Goal: Find specific page/section: Find specific page/section

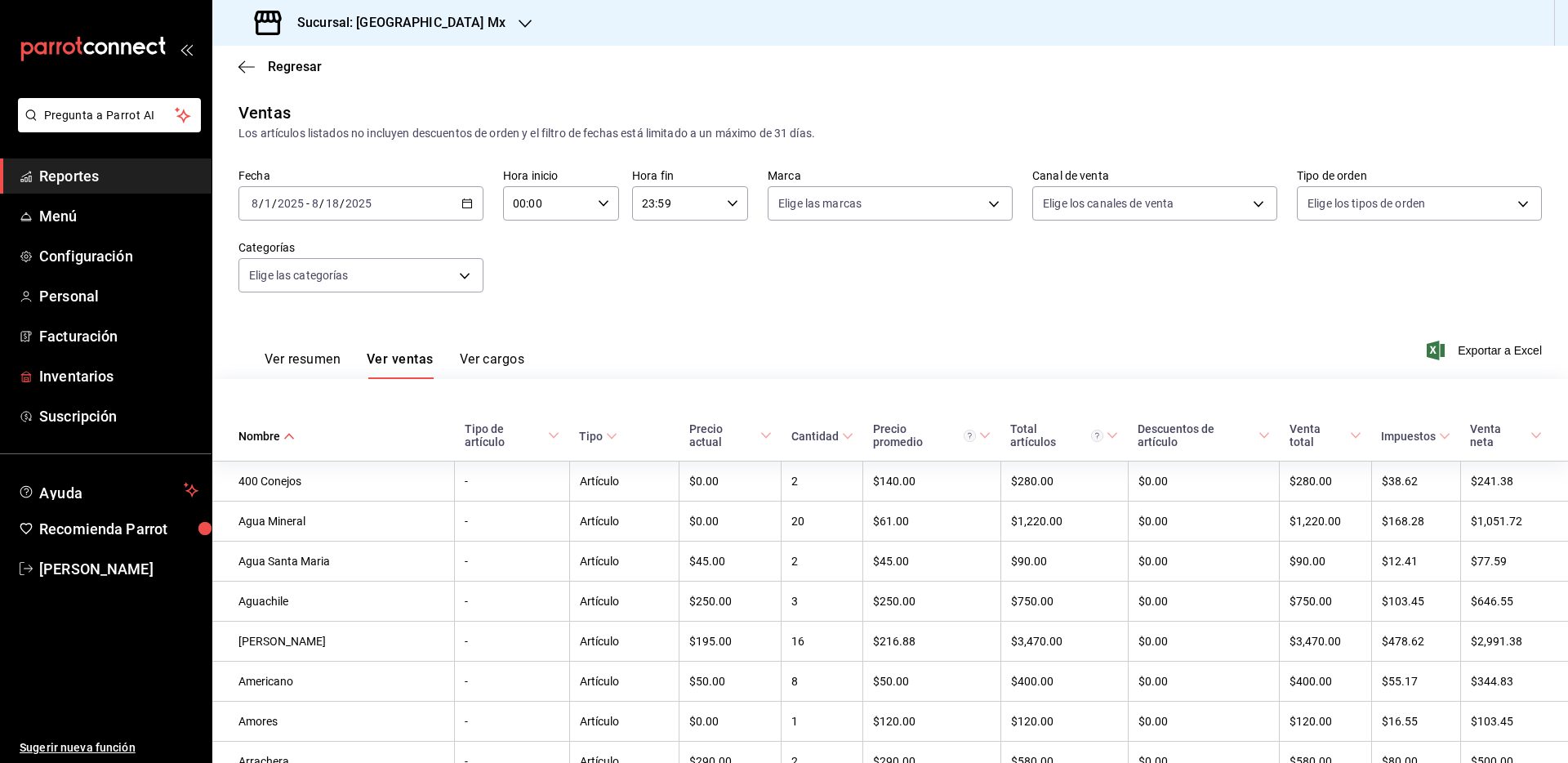
scroll to position [2610, 0]
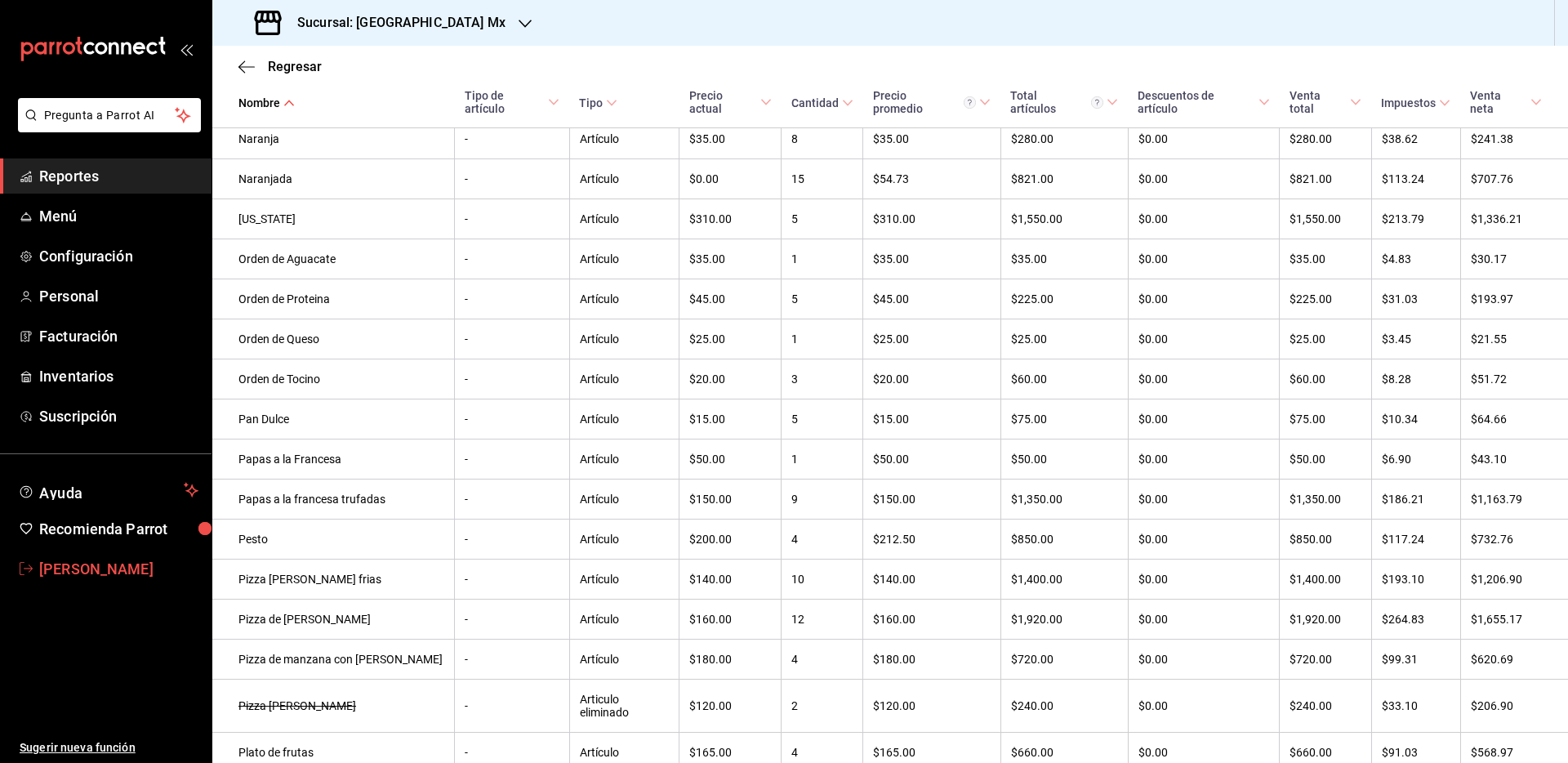
click at [71, 571] on span "[PERSON_NAME]" at bounding box center [118, 569] width 159 height 22
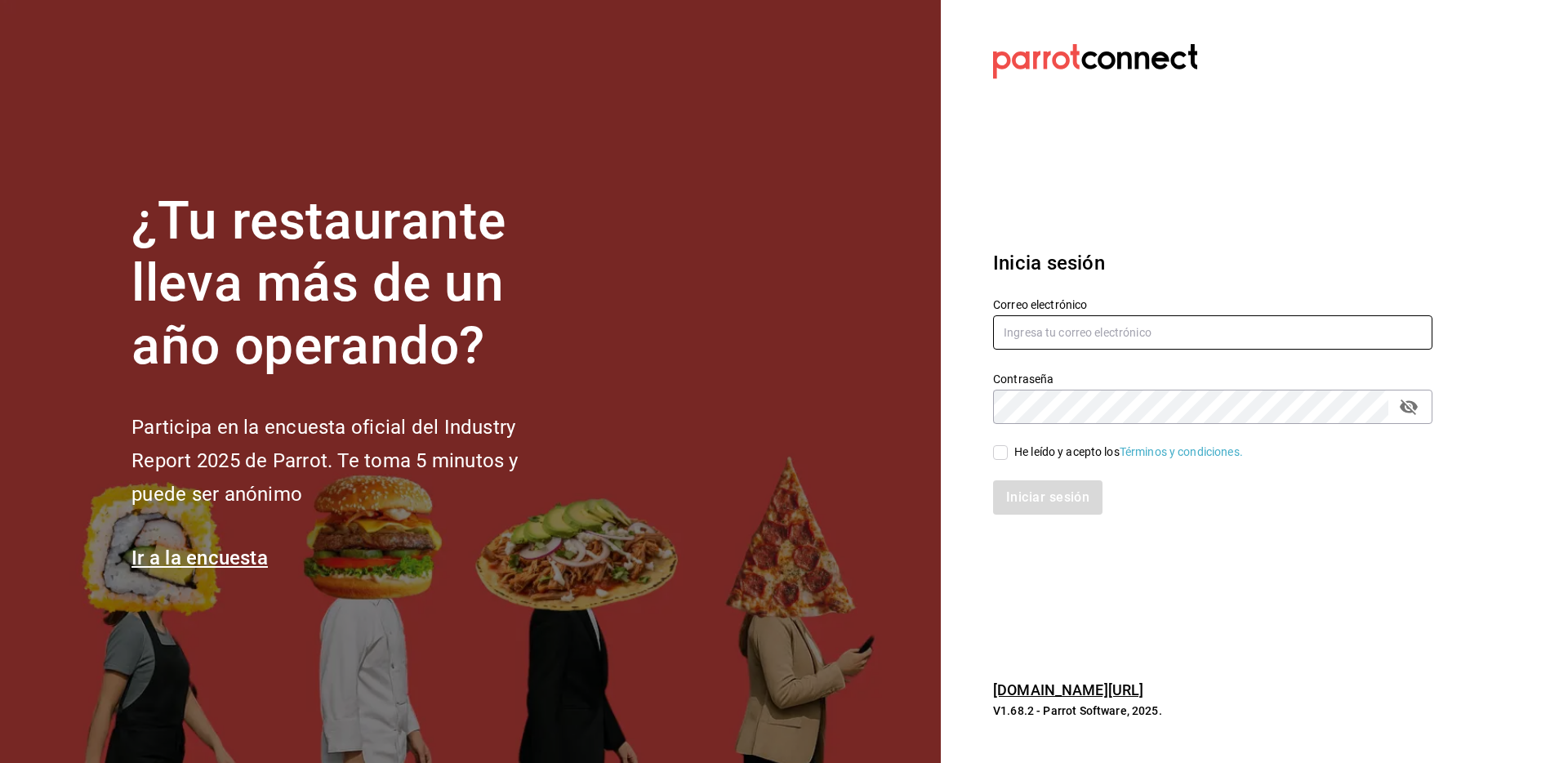
click at [1127, 326] on input "text" at bounding box center [1213, 332] width 439 height 34
type input "[EMAIL_ADDRESS][PERSON_NAME][DOMAIN_NAME]"
click at [1033, 451] on div "He leído y acepto los Términos y condiciones." at bounding box center [1129, 452] width 229 height 17
click at [1008, 451] on input "He leído y acepto los Términos y condiciones." at bounding box center [1001, 453] width 15 height 15
checkbox input "true"
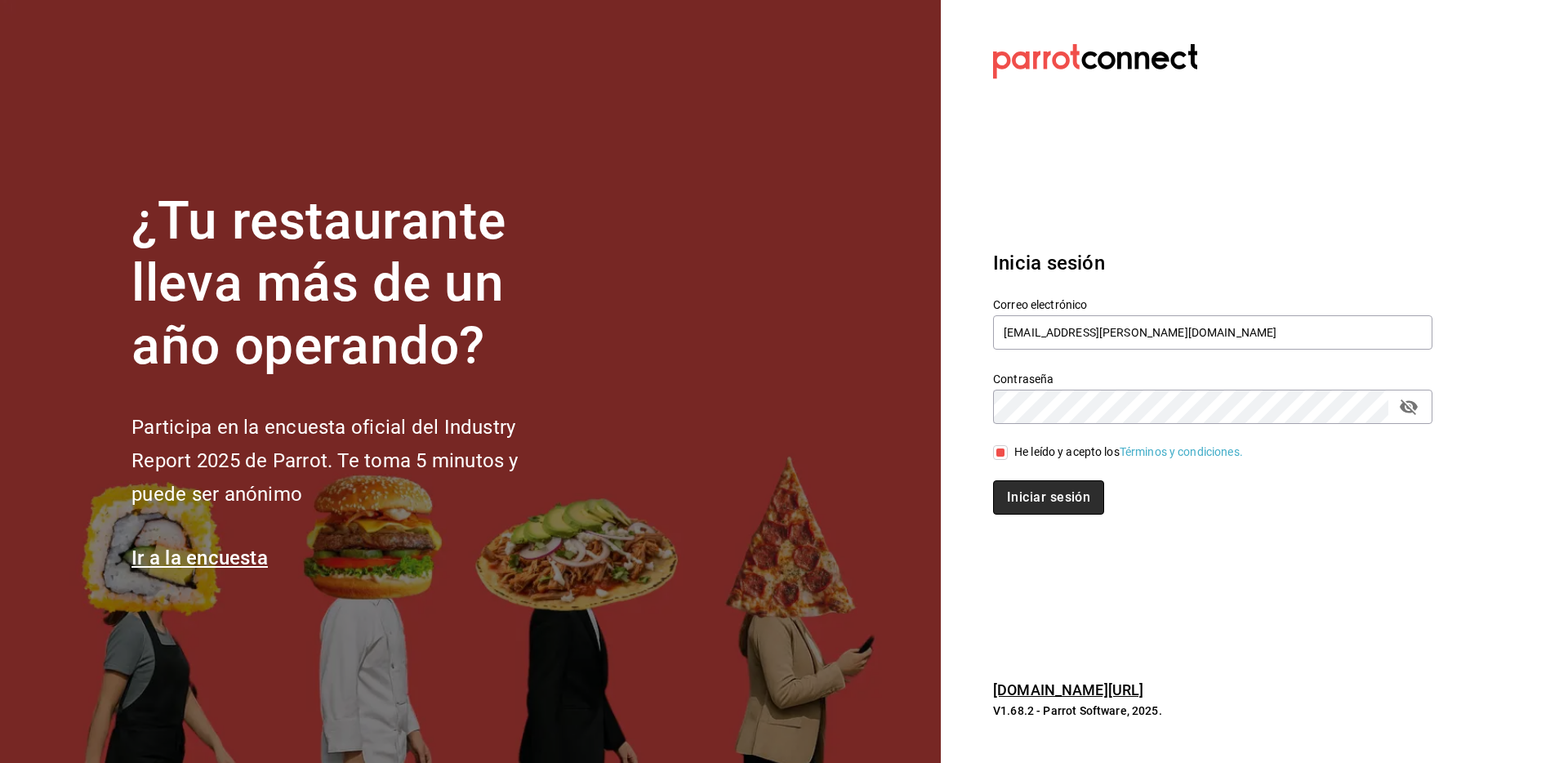
click at [1037, 488] on button "Iniciar sesión" at bounding box center [1049, 497] width 111 height 34
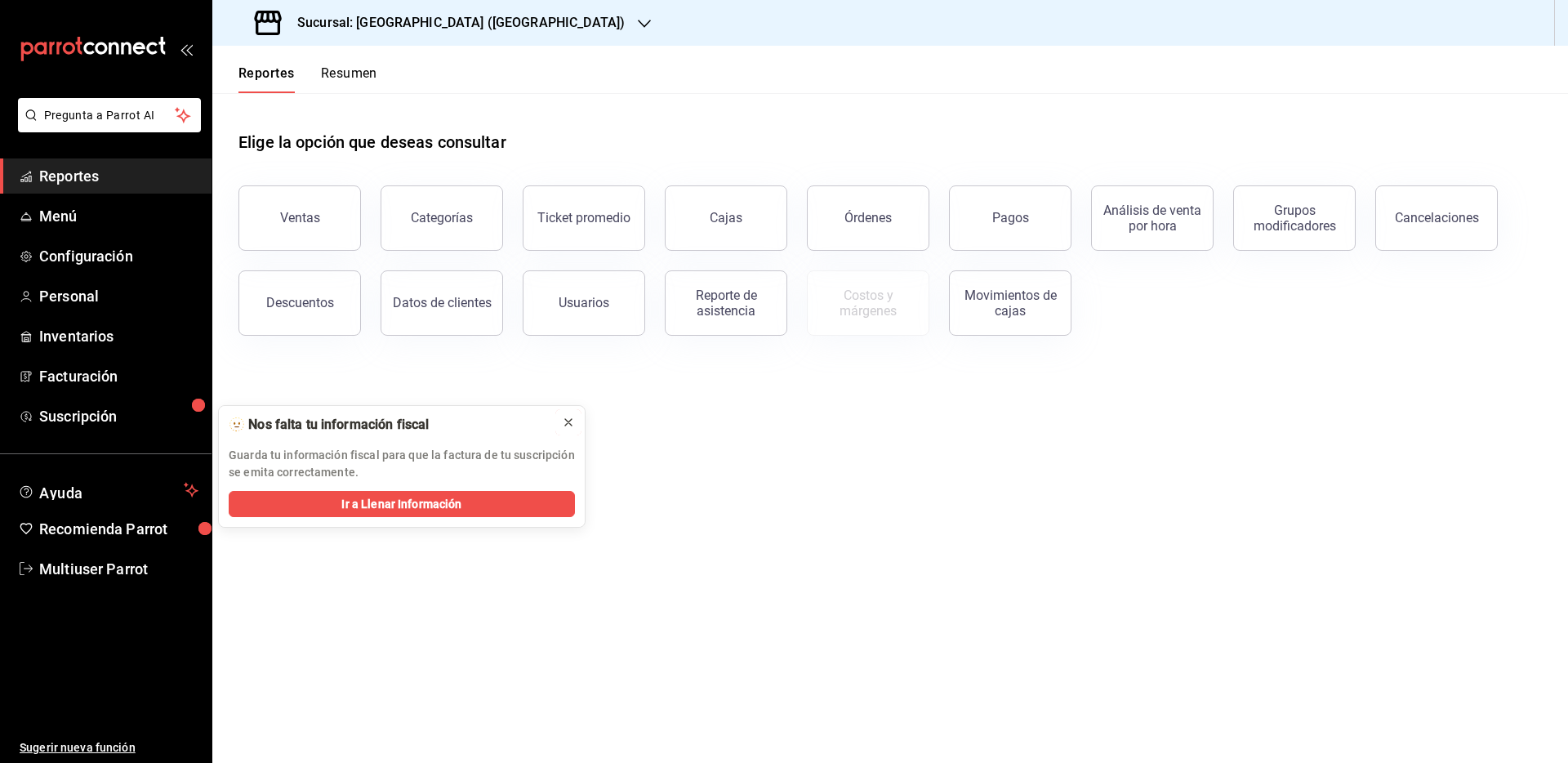
click at [562, 426] on icon at bounding box center [569, 423] width 13 height 13
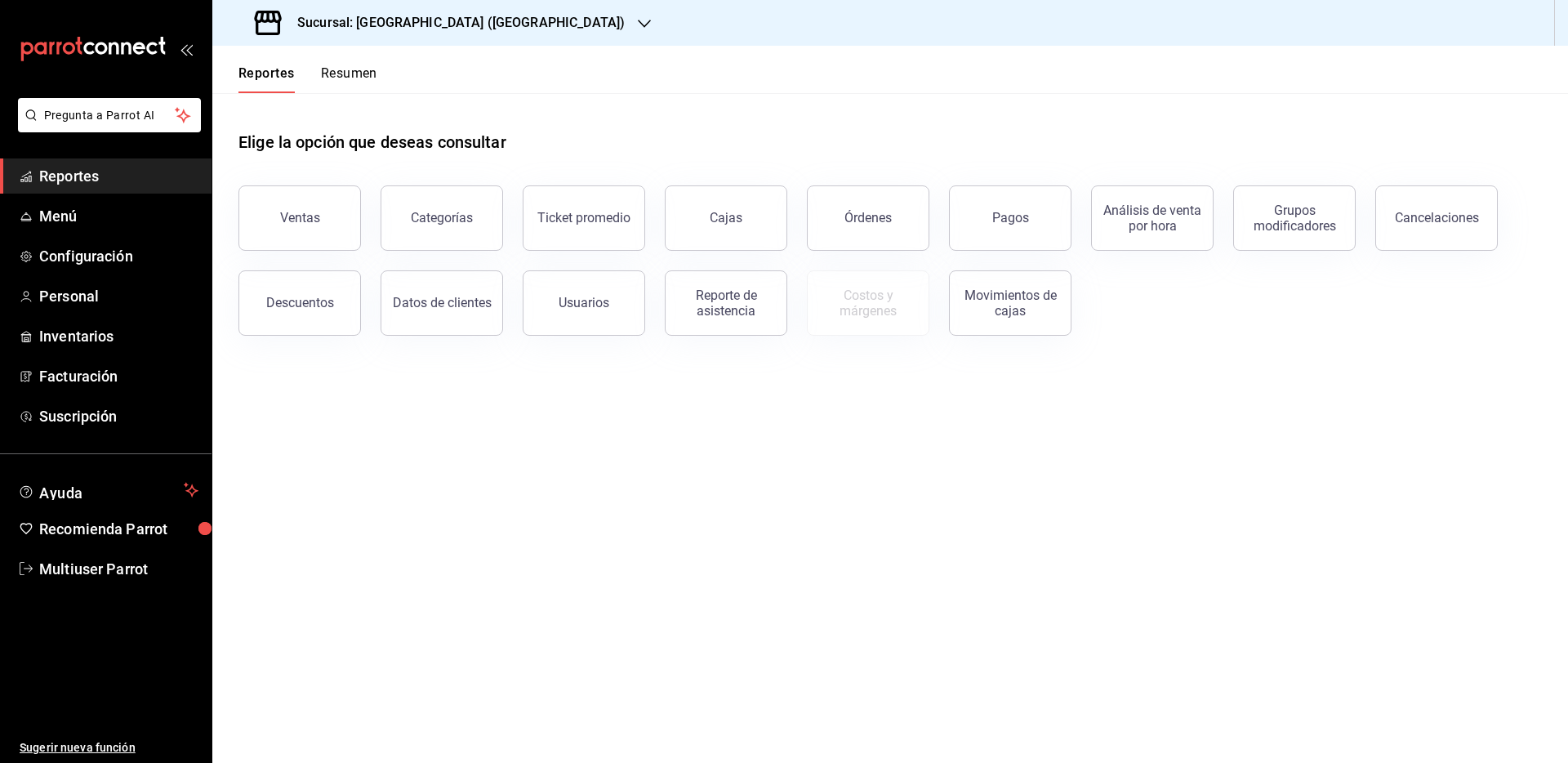
click at [372, 11] on div "Sucursal: [GEOGRAPHIC_DATA] ([GEOGRAPHIC_DATA])" at bounding box center [441, 22] width 432 height 46
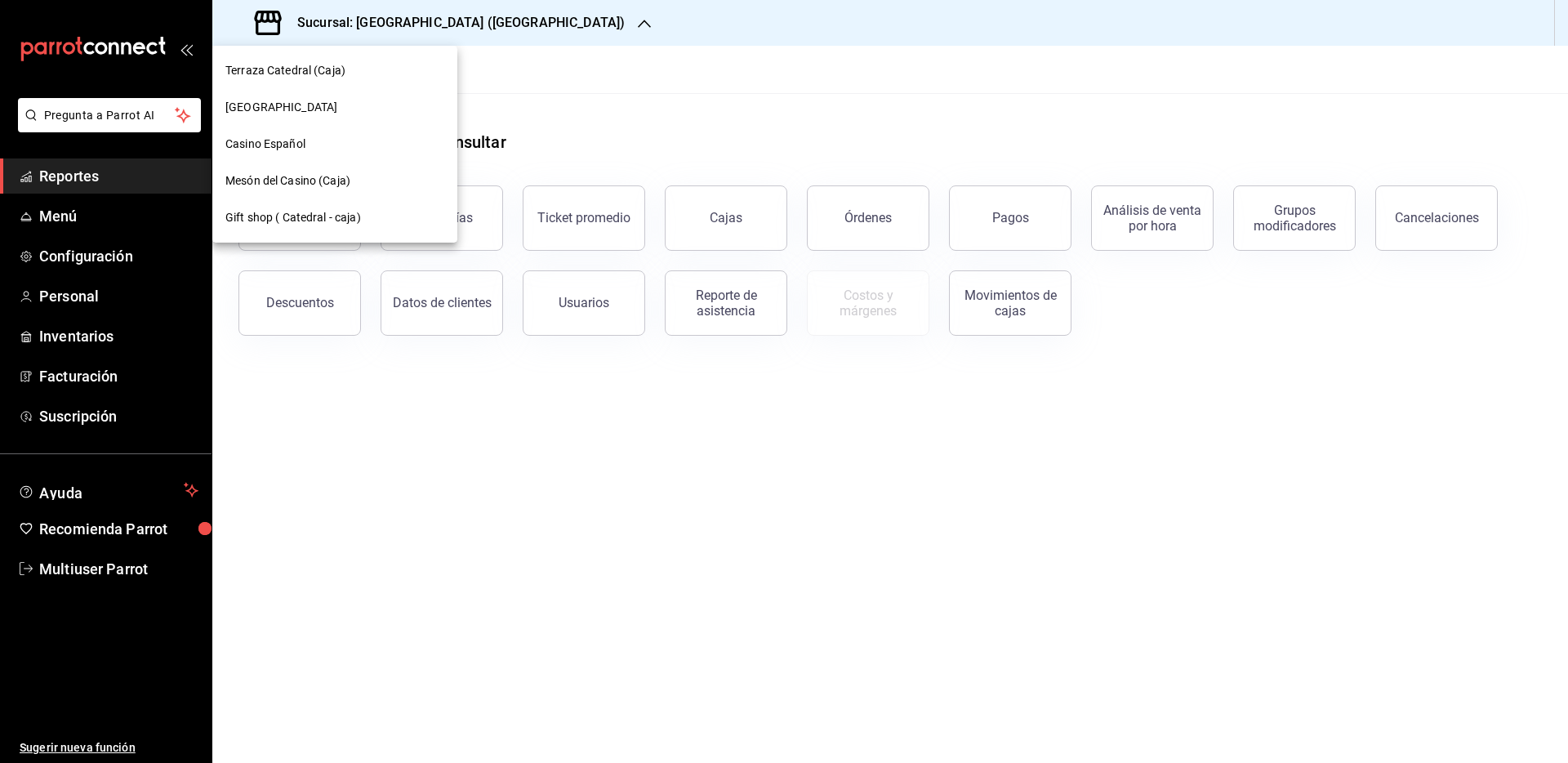
click at [345, 150] on div "Casino Español" at bounding box center [334, 144] width 219 height 17
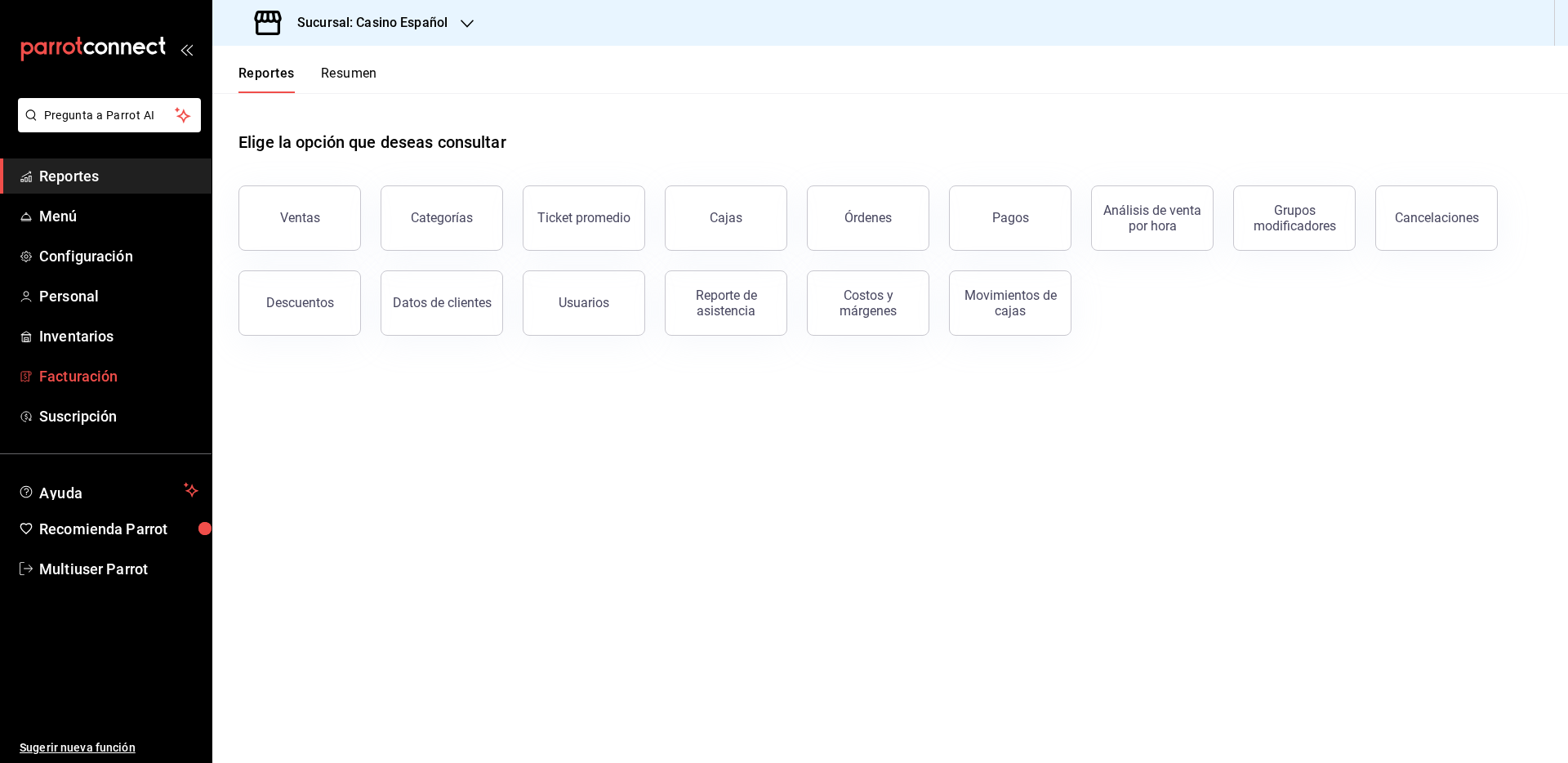
click at [95, 378] on span "Facturación" at bounding box center [118, 376] width 159 height 22
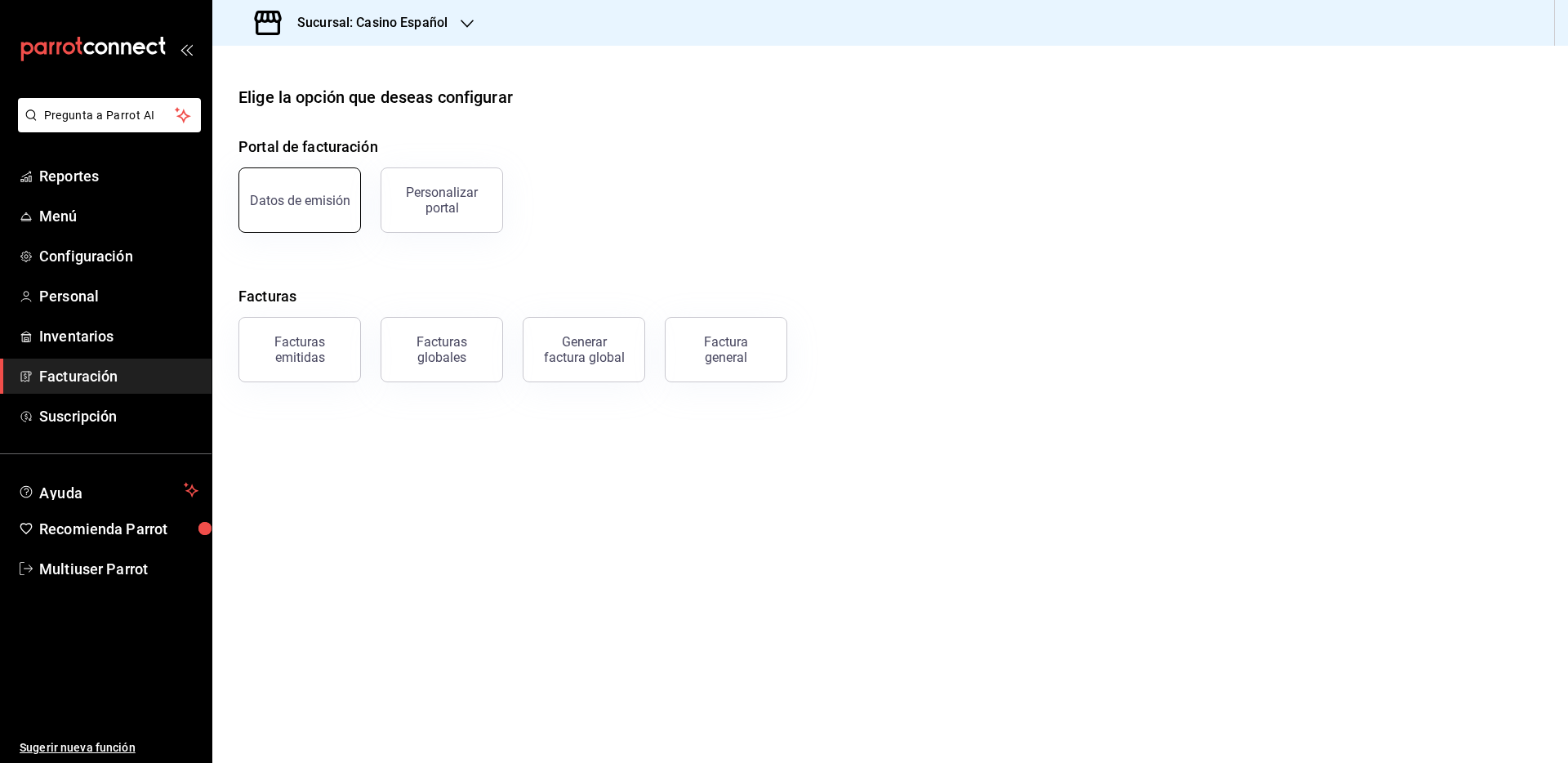
click at [294, 181] on button "Datos de emisión" at bounding box center [299, 200] width 122 height 66
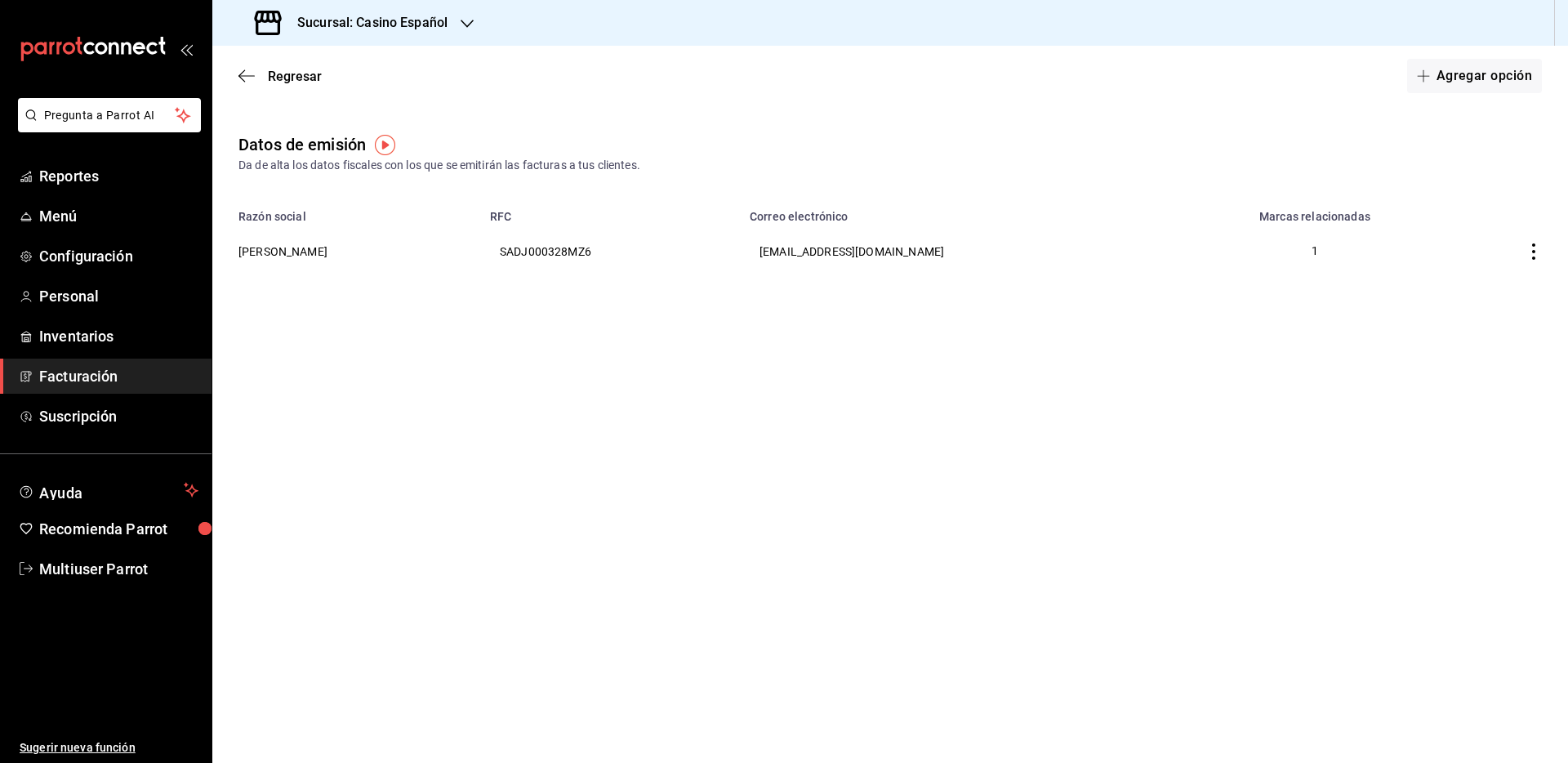
click at [277, 85] on div "Regresar Agregar opción" at bounding box center [890, 76] width 1356 height 61
click at [277, 79] on span "Regresar" at bounding box center [294, 76] width 54 height 16
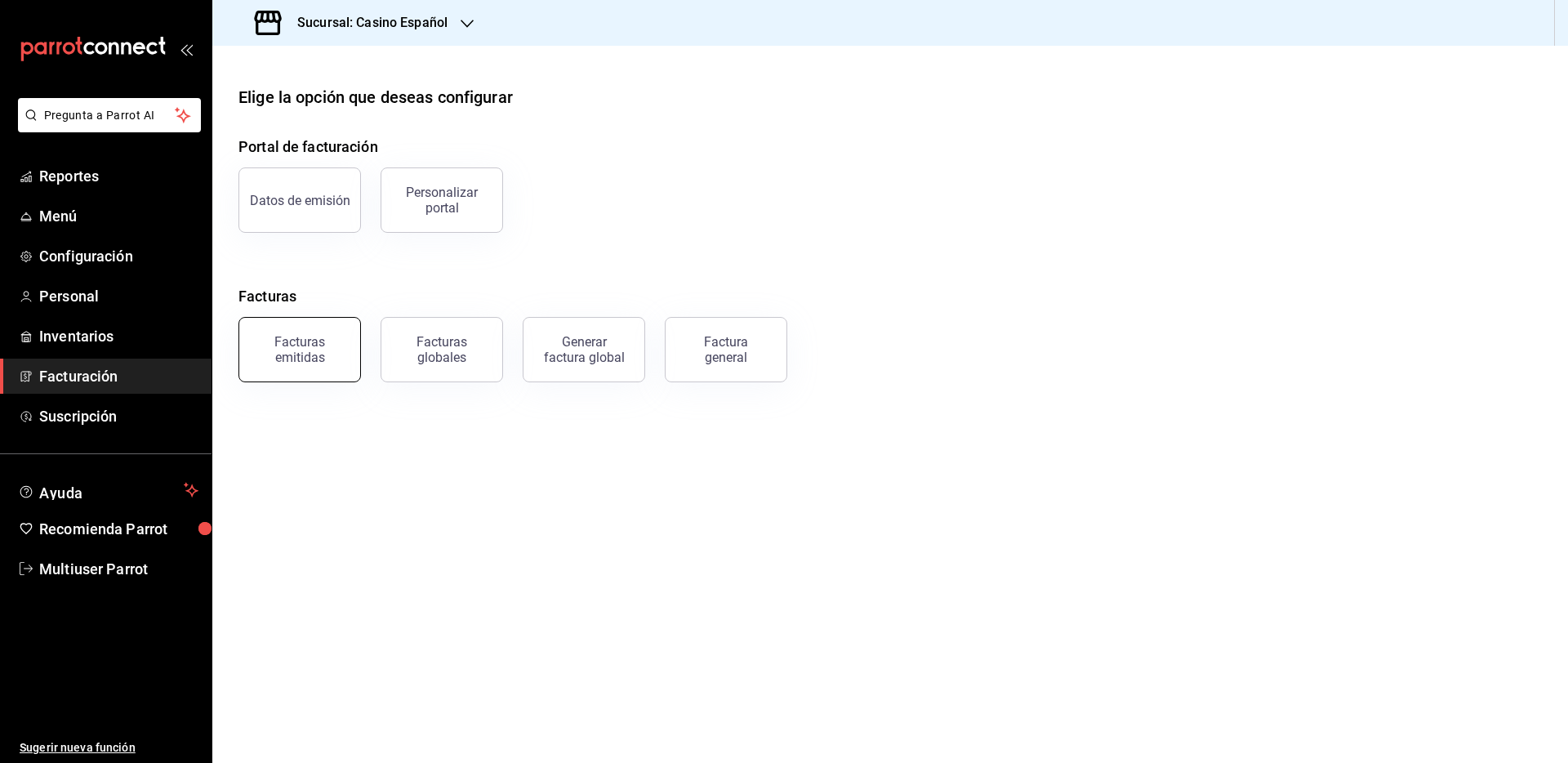
click at [318, 339] on div "Facturas emitidas" at bounding box center [299, 349] width 101 height 31
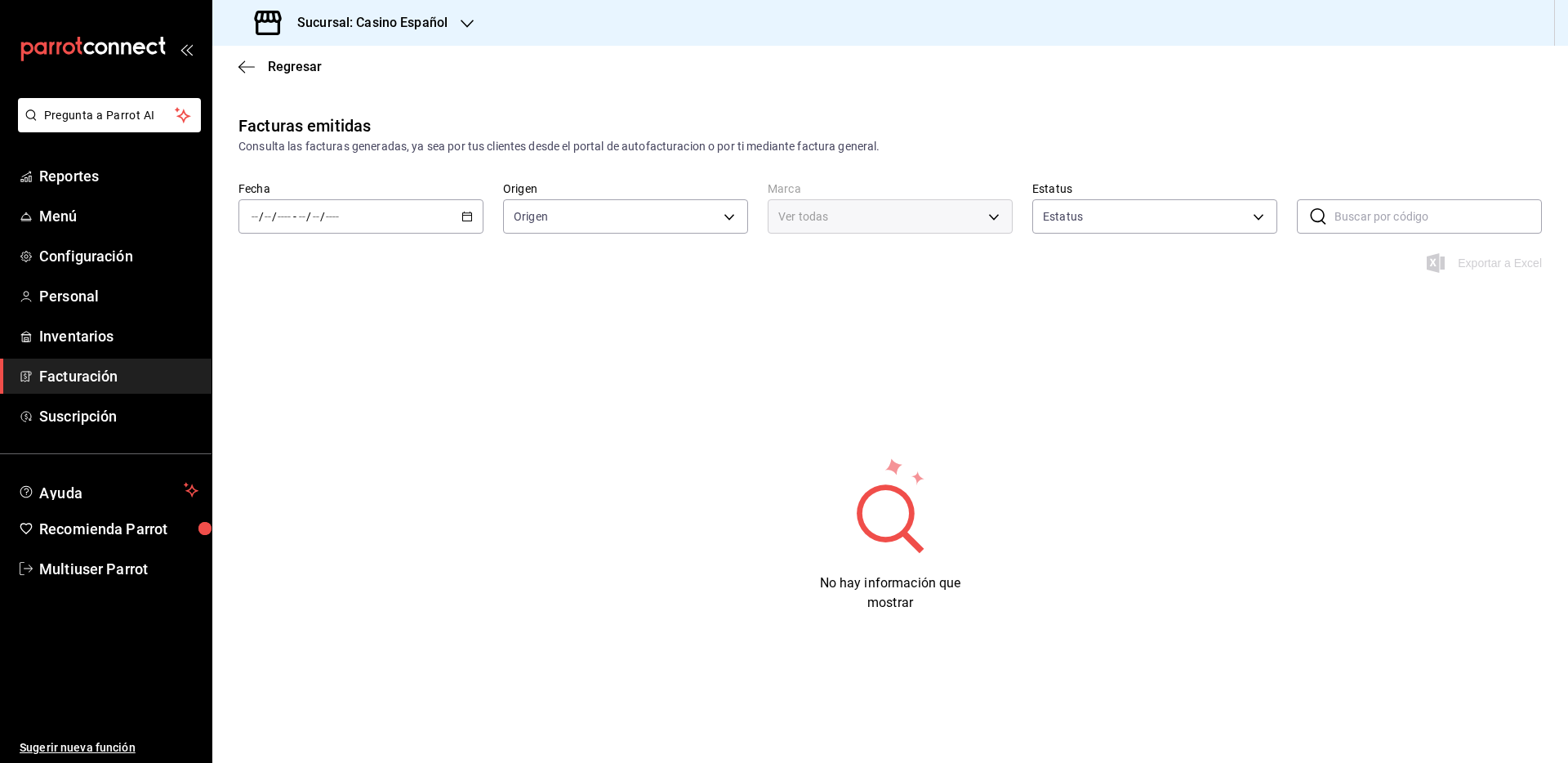
type input "ORDER_INVOICE,GENERAL_INVOICE"
type input "ACTIVE,PENDING_CANCELLATION,CANCELLED,PRE_CANCELLED"
type input "fe06245a-8f86-4a5a-9f15-d6b16e0587cf"
click at [280, 63] on span "Regresar" at bounding box center [294, 67] width 54 height 16
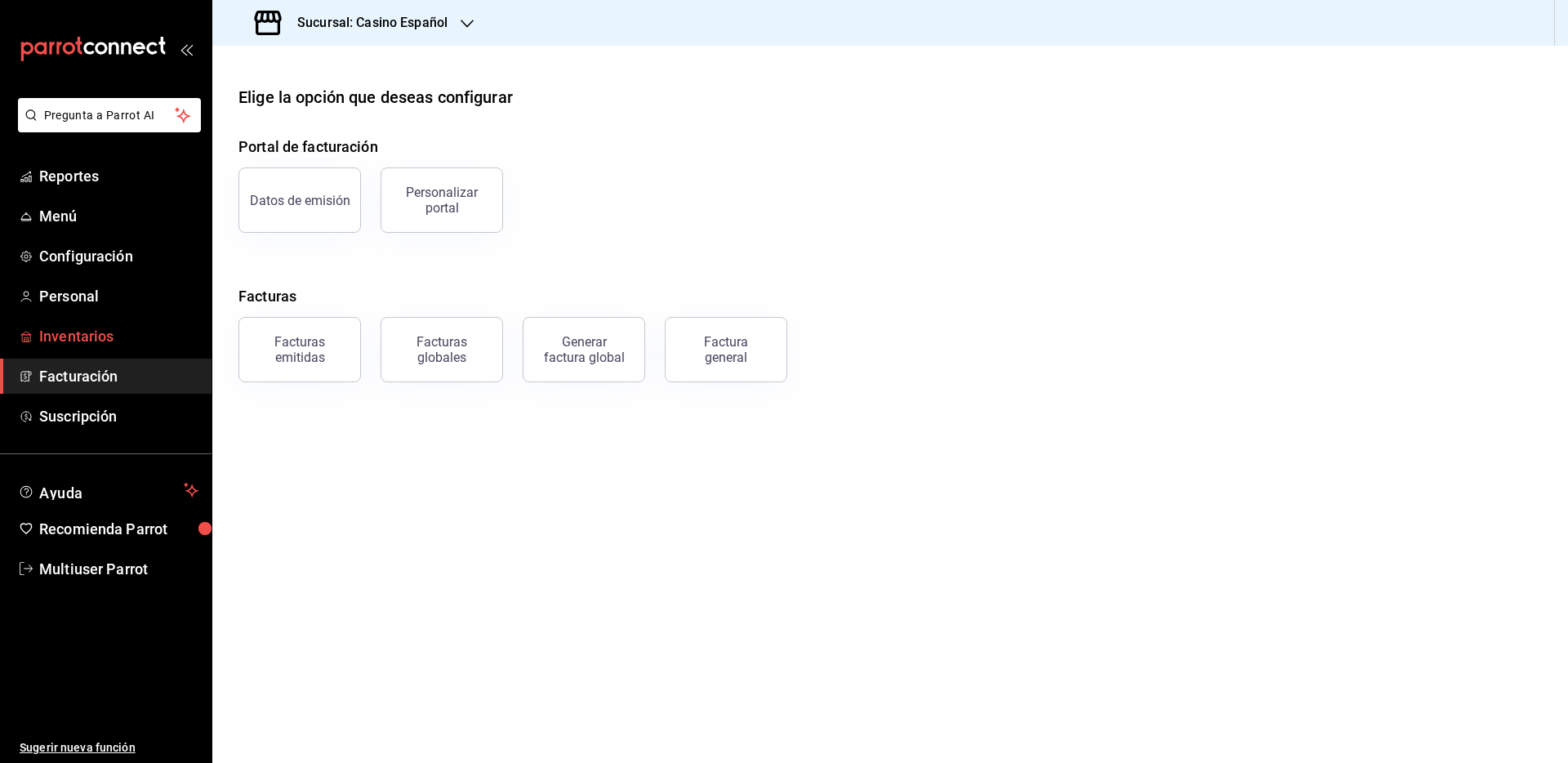
click at [108, 334] on span "Inventarios" at bounding box center [118, 336] width 159 height 22
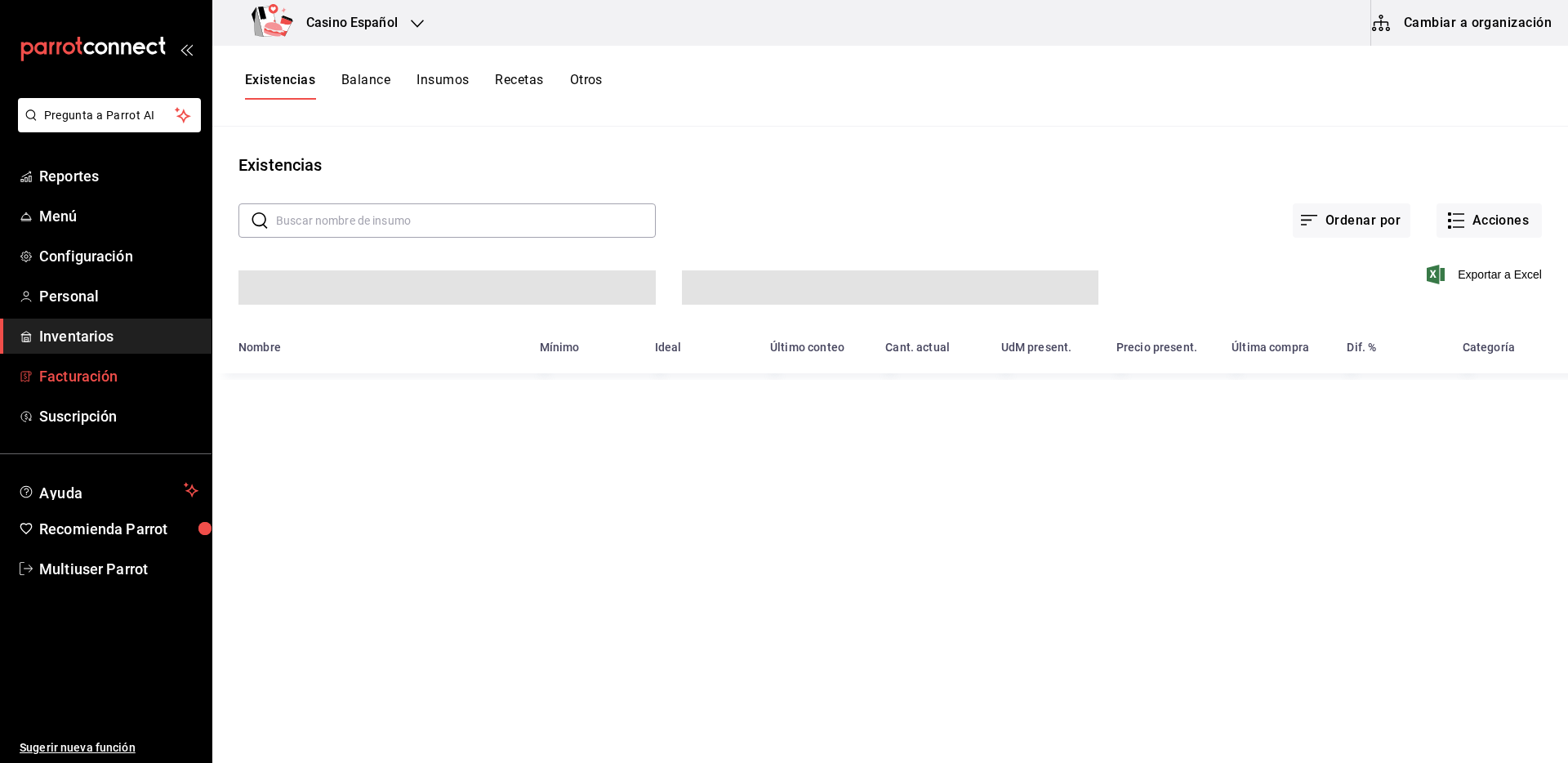
click at [102, 365] on span "Facturación" at bounding box center [118, 376] width 159 height 22
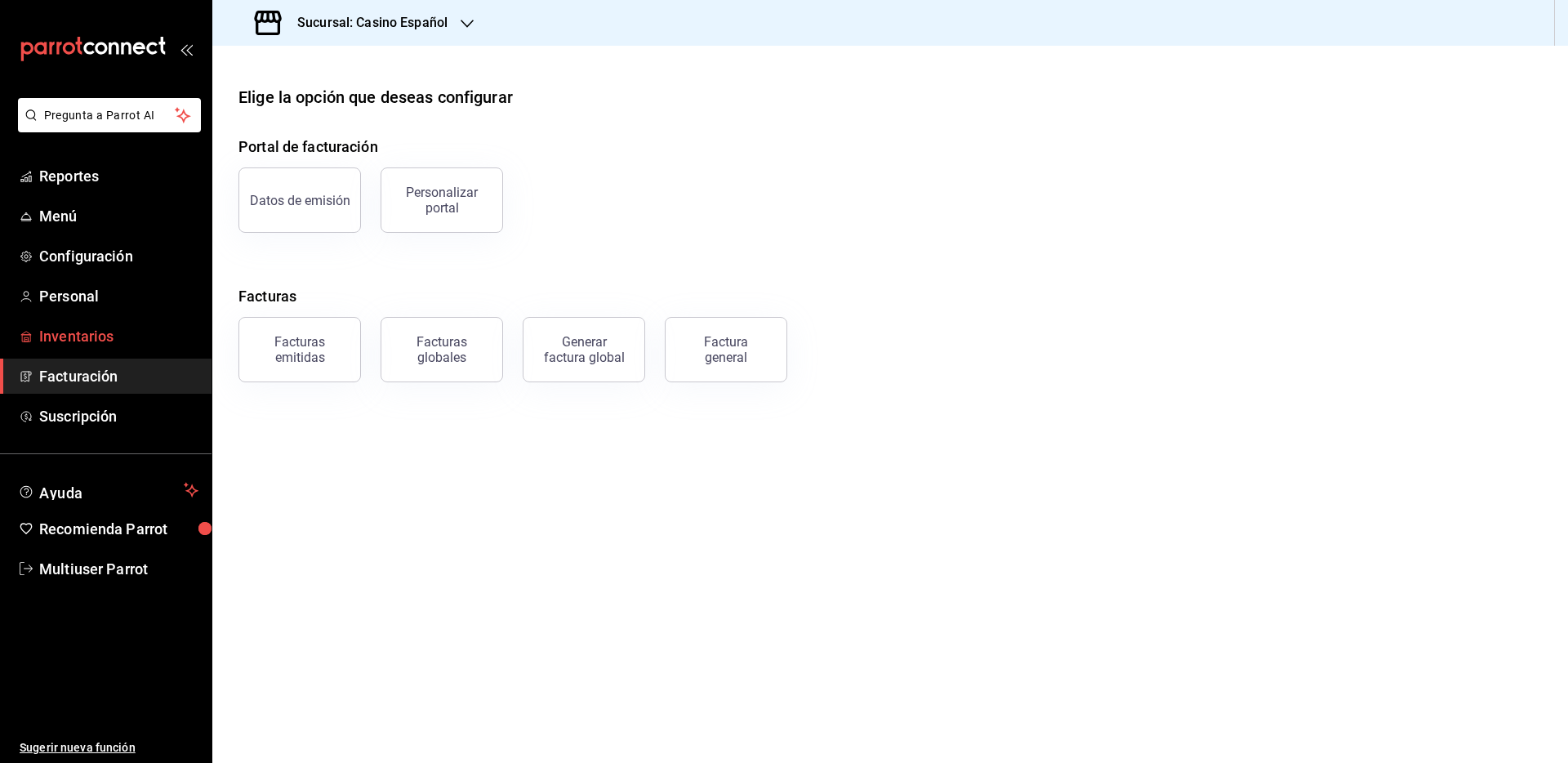
click at [91, 328] on span "Inventarios" at bounding box center [118, 336] width 159 height 22
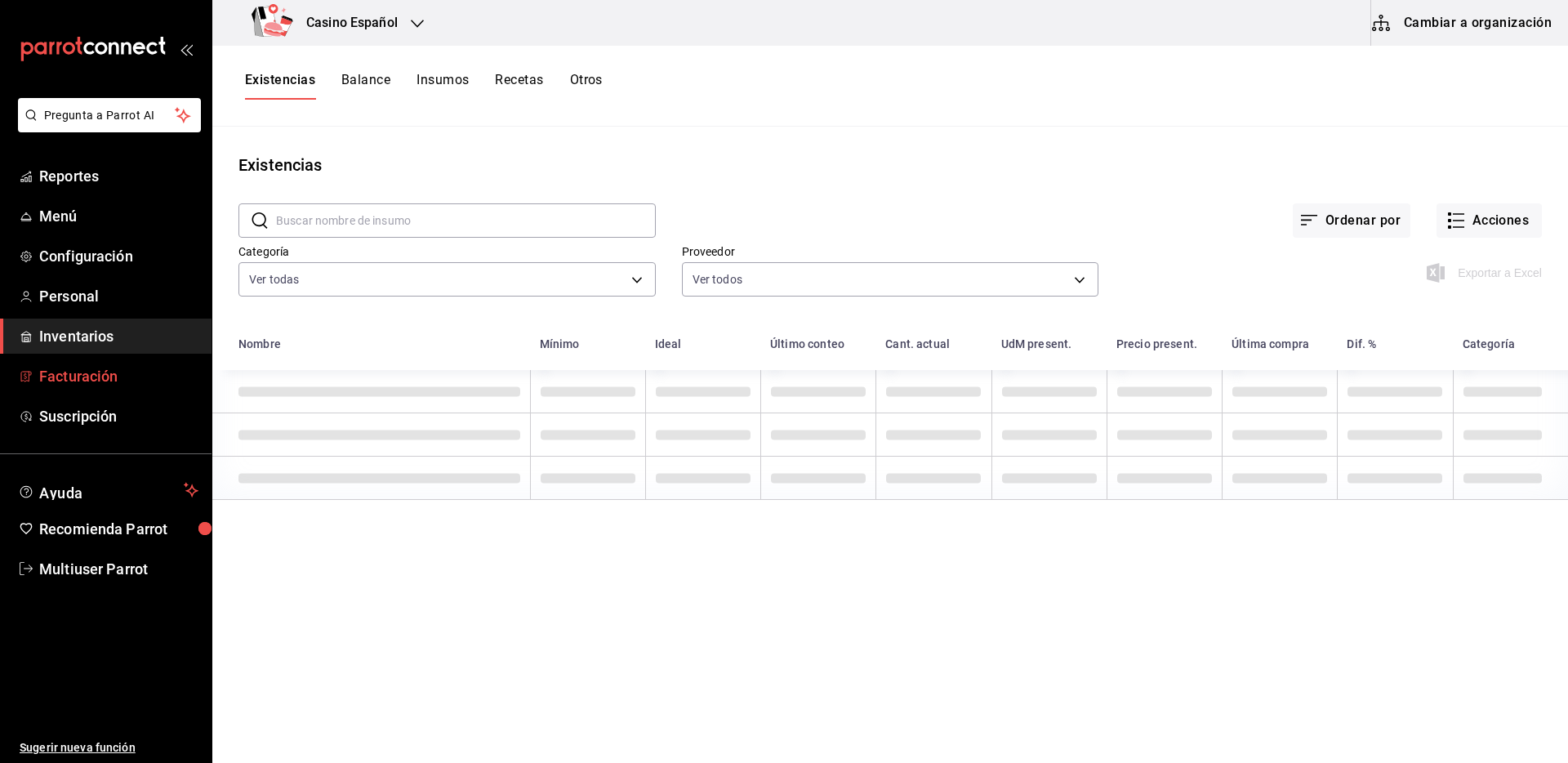
click at [95, 375] on span "Facturación" at bounding box center [118, 376] width 159 height 22
